Goal: Transaction & Acquisition: Download file/media

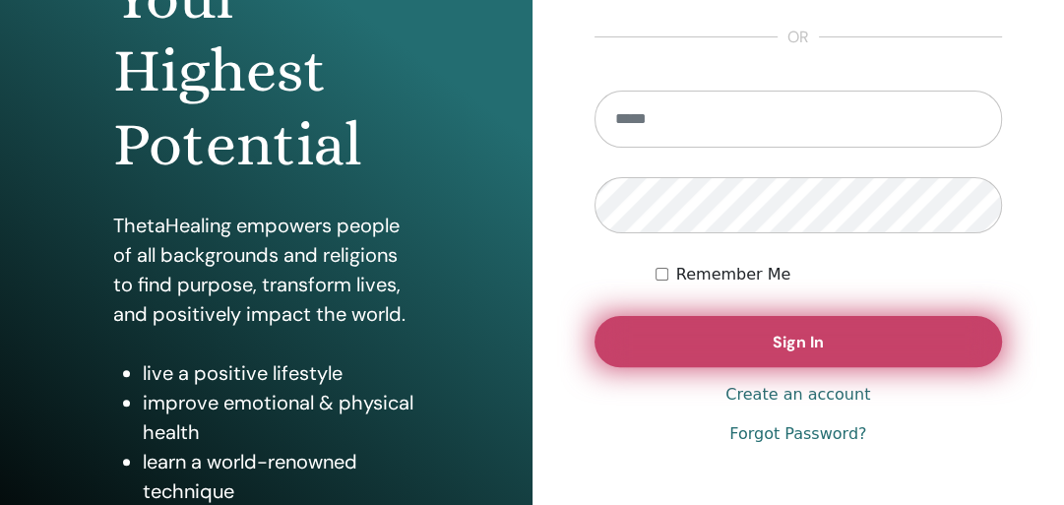
scroll to position [326, 0]
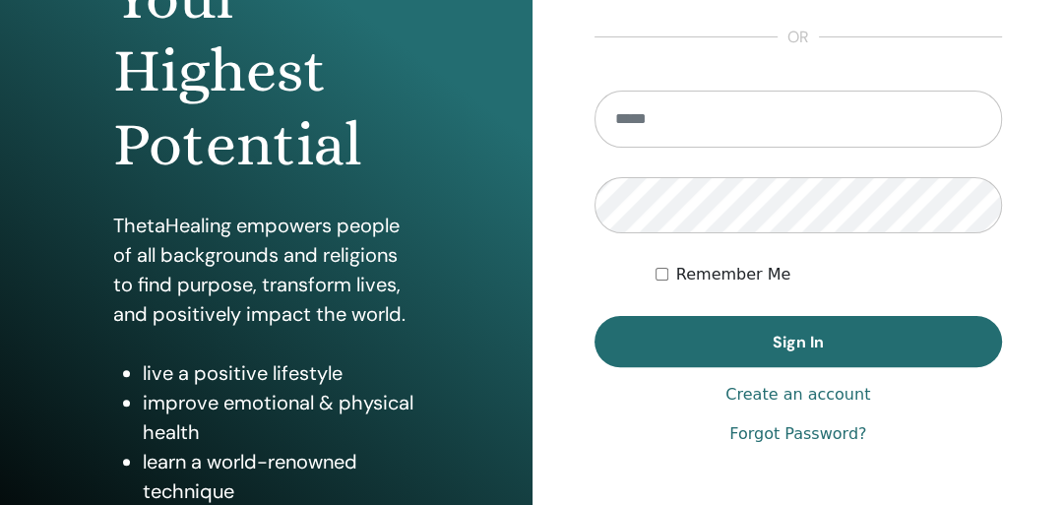
click at [682, 118] on input "email" at bounding box center [799, 119] width 409 height 57
type input "**********"
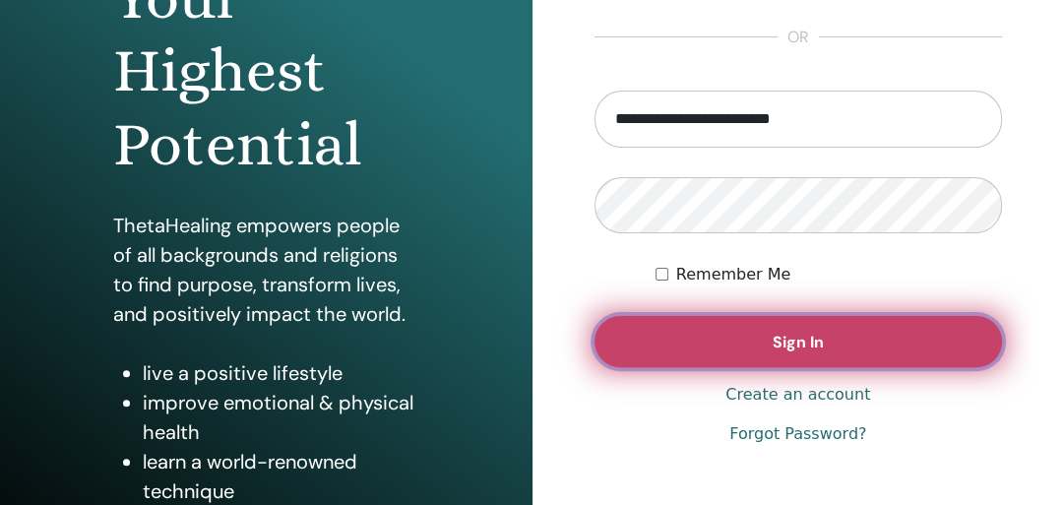
click at [792, 343] on span "Sign In" at bounding box center [798, 342] width 51 height 21
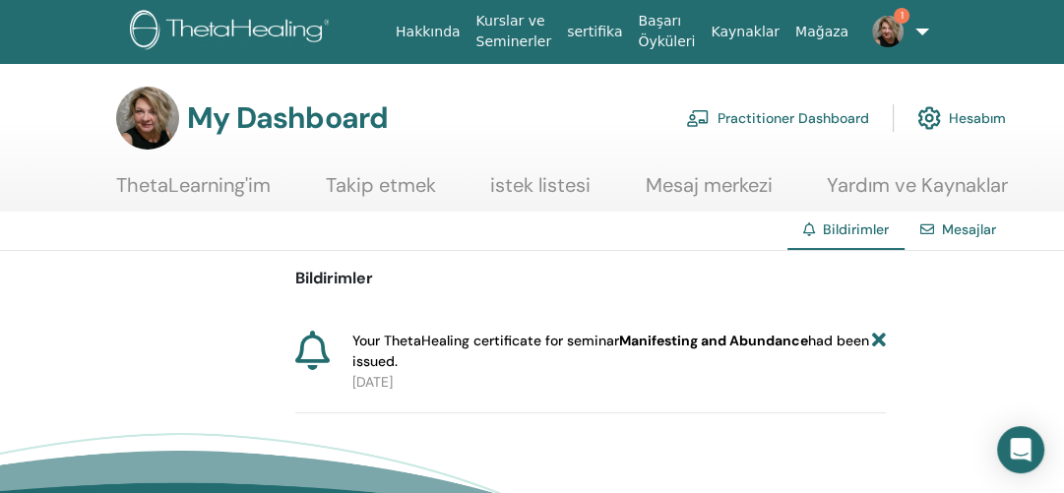
click at [738, 339] on b "Manifesting and Abundance" at bounding box center [713, 341] width 189 height 18
click at [879, 339] on icon at bounding box center [879, 351] width 14 height 41
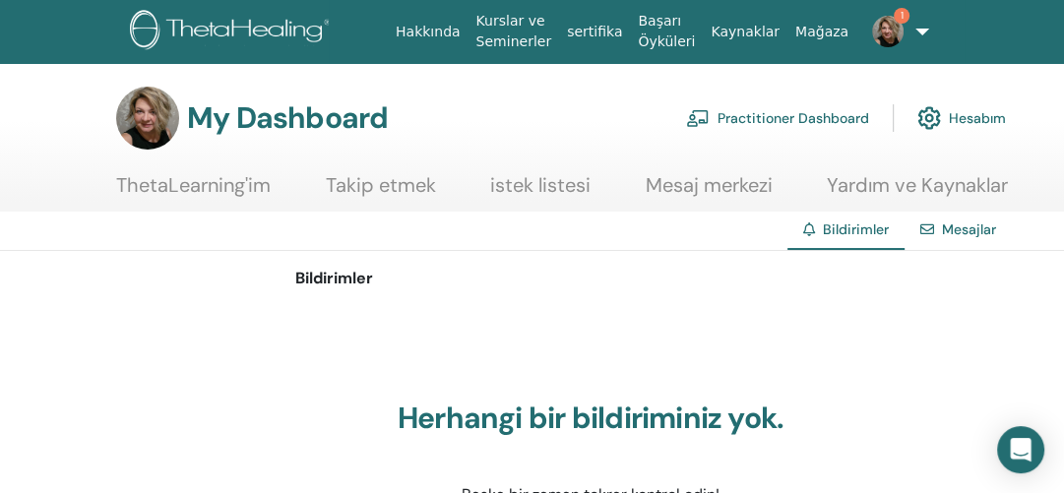
click at [906, 32] on link "1" at bounding box center [881, 31] width 49 height 63
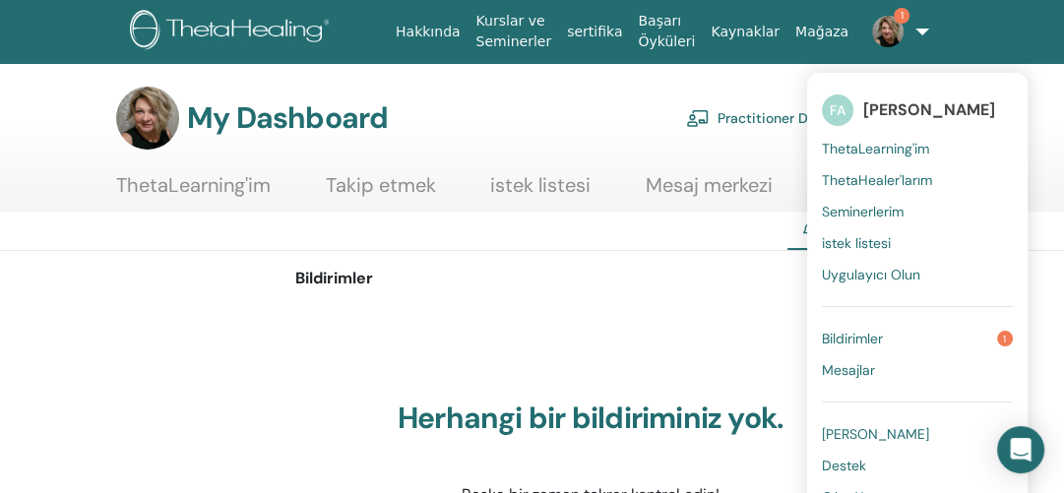
drag, startPoint x: 672, startPoint y: 274, endPoint x: 684, endPoint y: 266, distance: 14.2
click at [672, 274] on p "Bildirimler" at bounding box center [590, 279] width 591 height 24
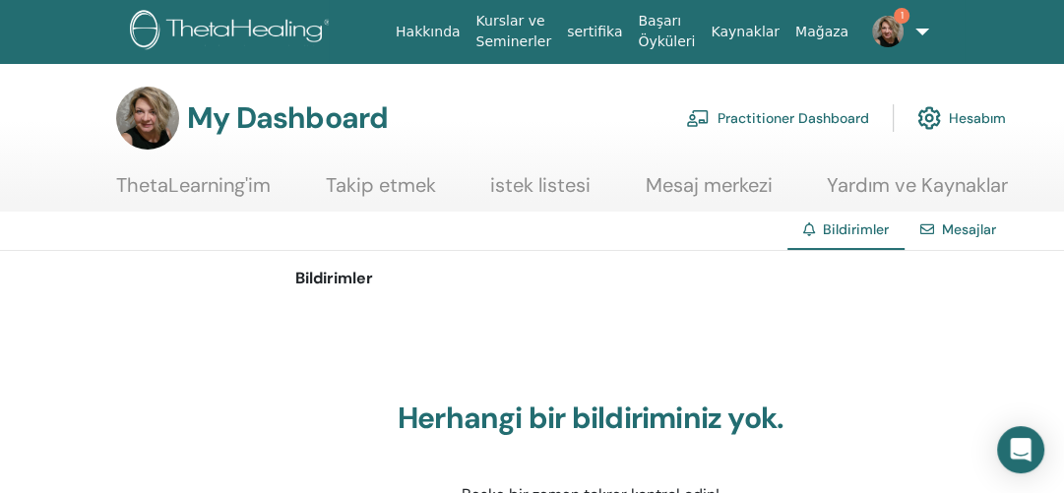
click at [609, 32] on link "sertifika" at bounding box center [594, 32] width 71 height 36
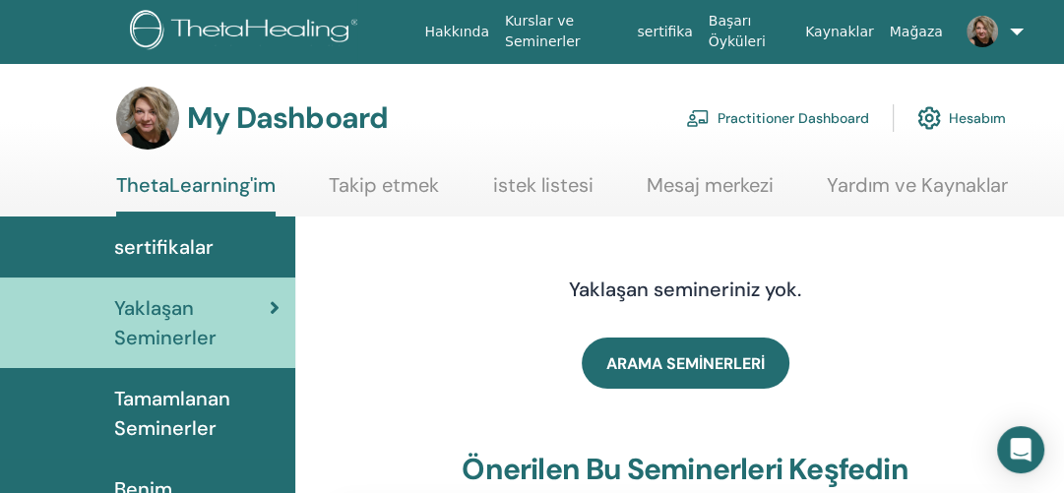
click at [197, 244] on span "sertifikalar" at bounding box center [163, 247] width 99 height 30
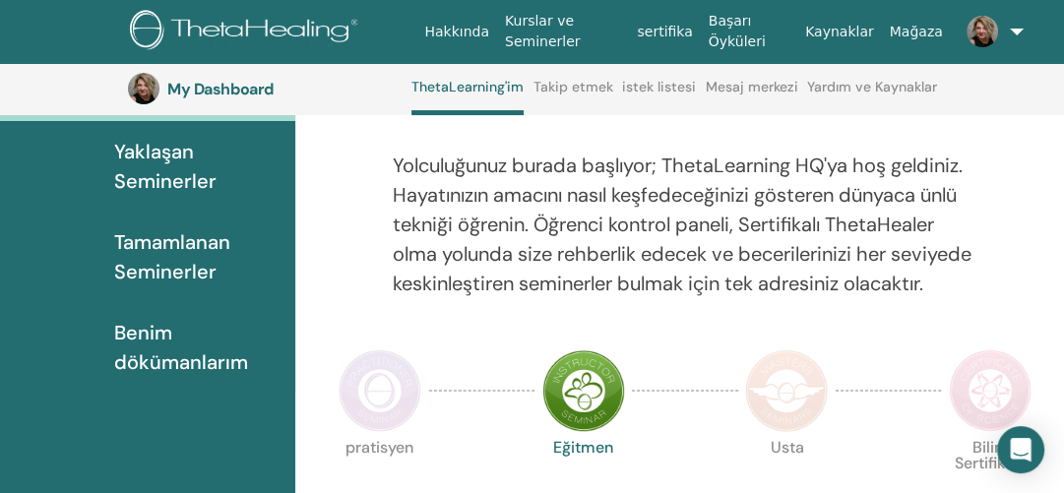
scroll to position [288, 0]
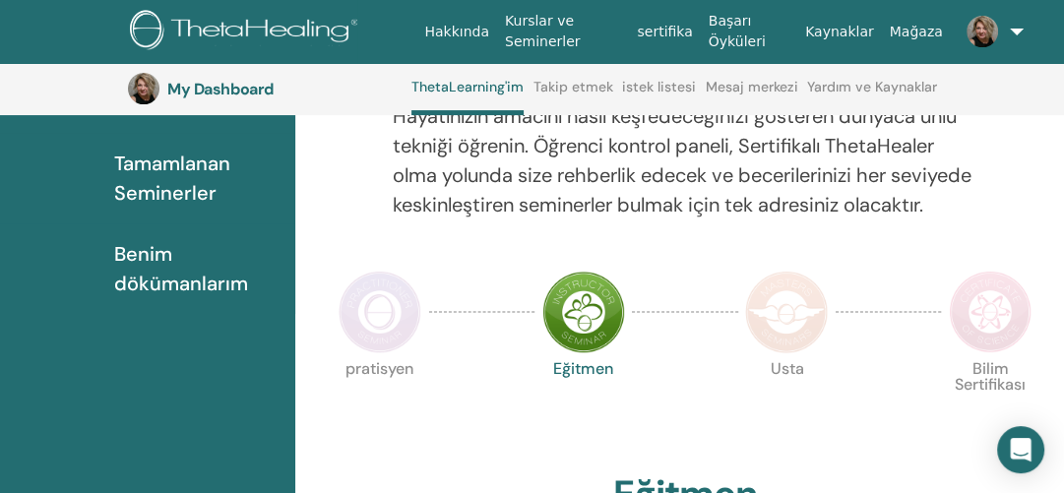
click at [175, 176] on span "Tamamlanan Seminerler" at bounding box center [196, 178] width 165 height 59
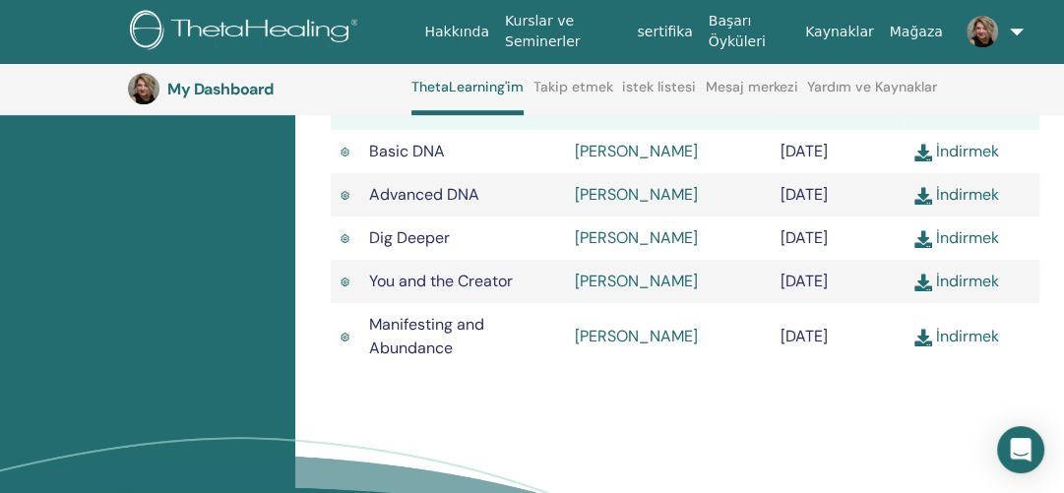
scroll to position [760, 0]
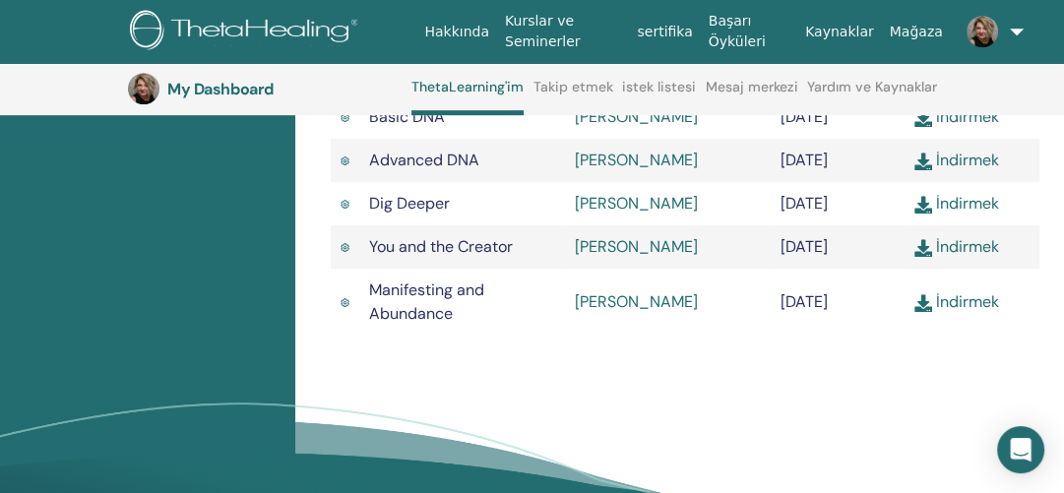
click at [970, 312] on link "İndirmek" at bounding box center [957, 301] width 85 height 21
